Goal: Navigation & Orientation: Find specific page/section

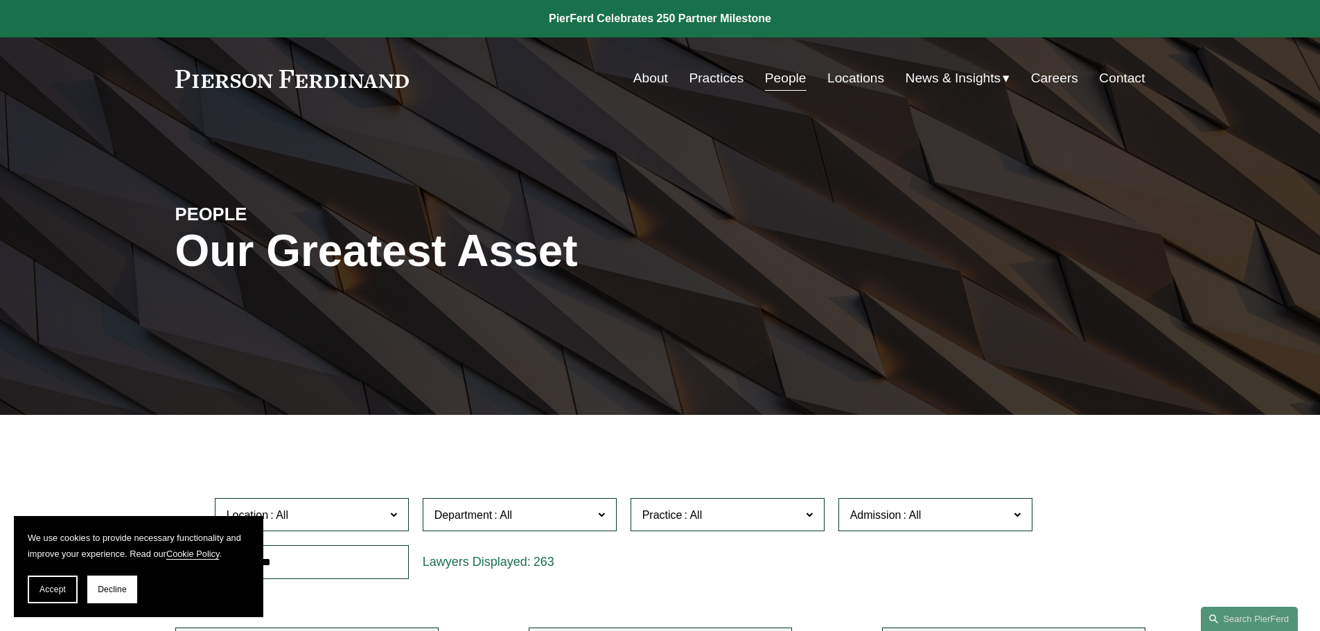
click at [714, 78] on link "Practices" at bounding box center [716, 78] width 55 height 26
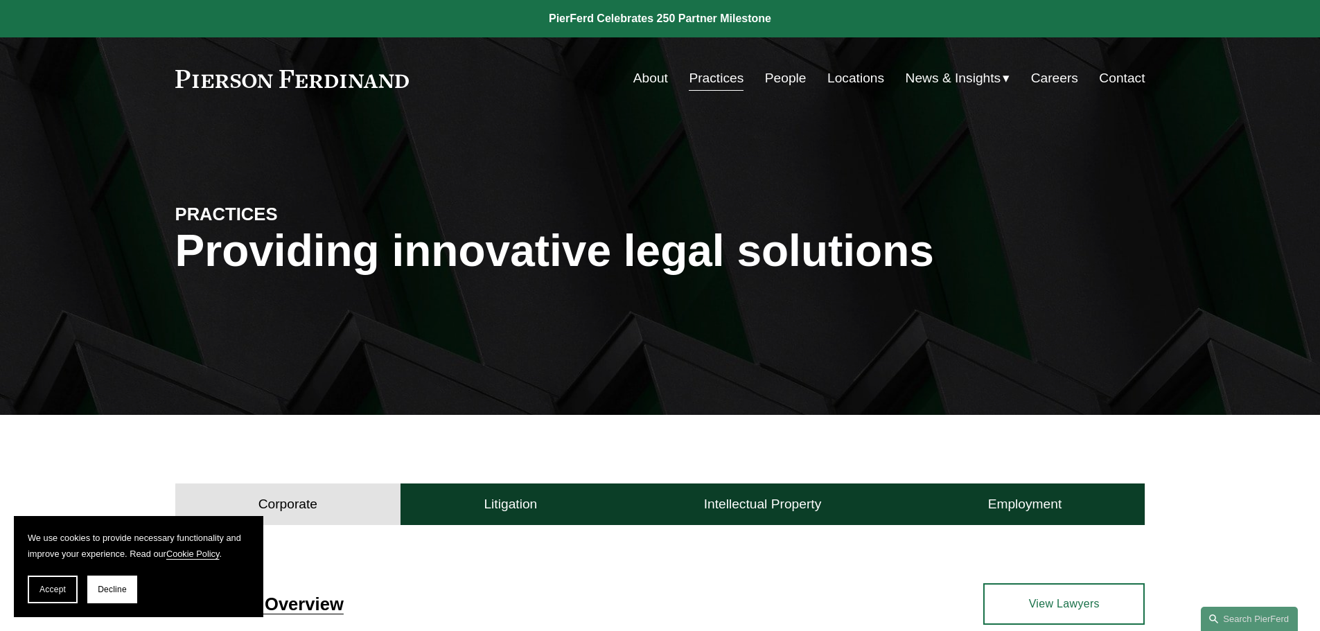
click at [788, 74] on link "People" at bounding box center [786, 78] width 42 height 26
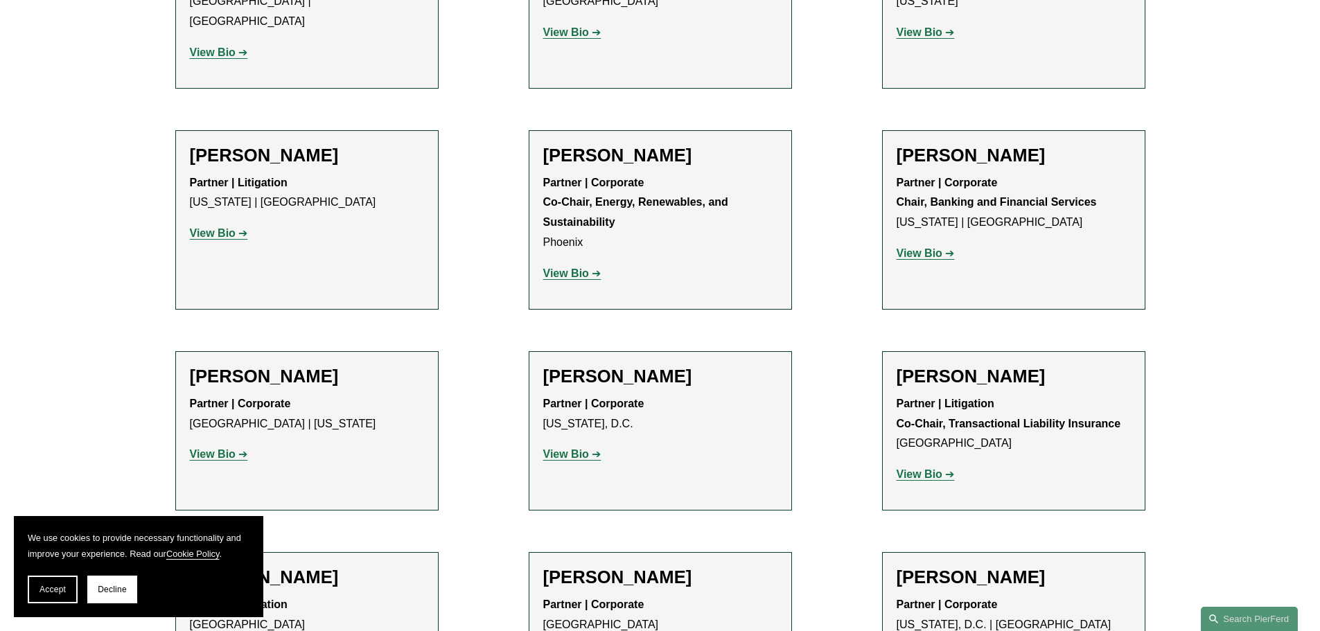
scroll to position [4754, 0]
